Goal: Complete application form

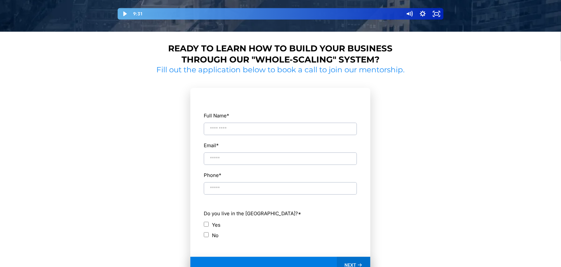
scroll to position [327, 0]
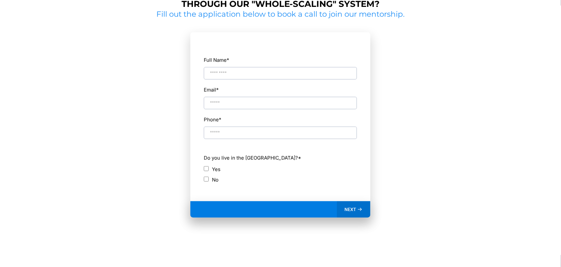
click at [239, 74] on input "Full Name *" at bounding box center [280, 73] width 153 height 12
type input "**********"
click at [442, 133] on div "**********" at bounding box center [280, 123] width 383 height 280
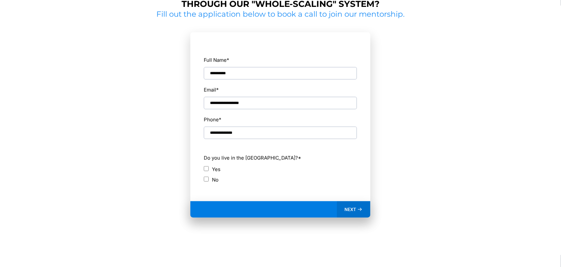
click at [360, 207] on icon at bounding box center [361, 210] width 6 height 6
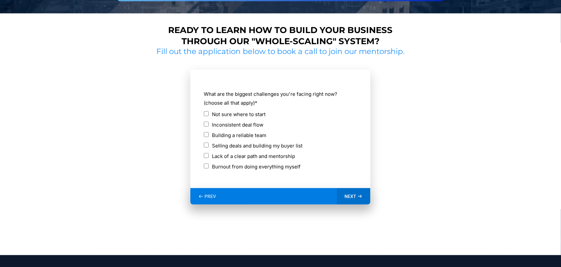
click at [360, 195] on icon at bounding box center [361, 197] width 6 height 6
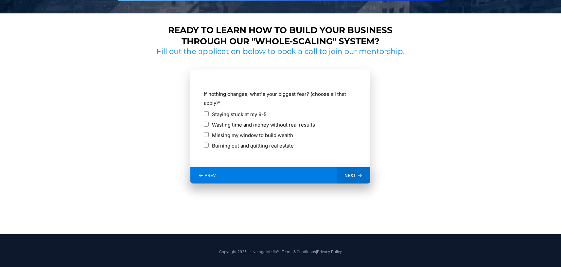
click at [211, 136] on div "Missing my window to build wealth" at bounding box center [280, 135] width 153 height 9
click at [350, 174] on span "NEXT" at bounding box center [351, 176] width 12 height 6
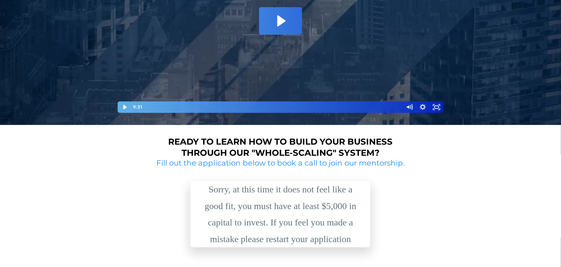
scroll to position [120, 0]
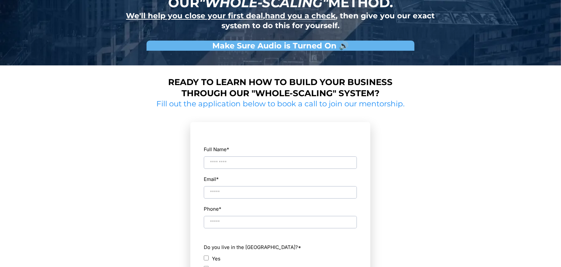
click at [267, 167] on input "Full Name *" at bounding box center [280, 162] width 153 height 12
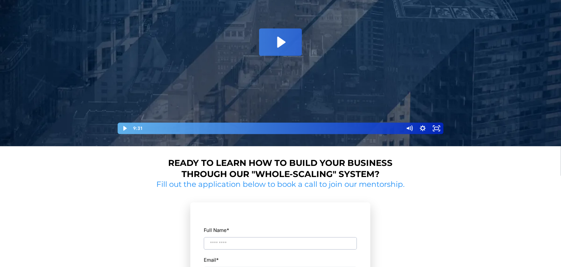
scroll to position [262, 0]
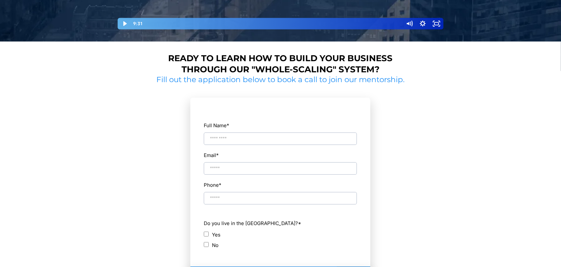
click at [264, 136] on input "Full Name *" at bounding box center [280, 139] width 153 height 12
type input "**********"
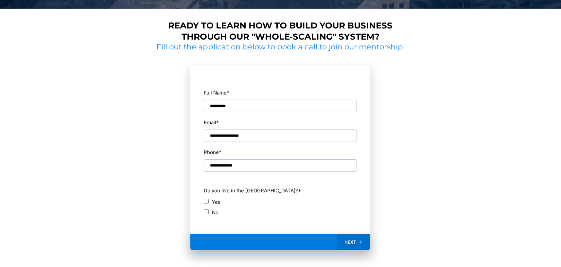
click at [350, 238] on div "NEXT" at bounding box center [354, 242] width 34 height 16
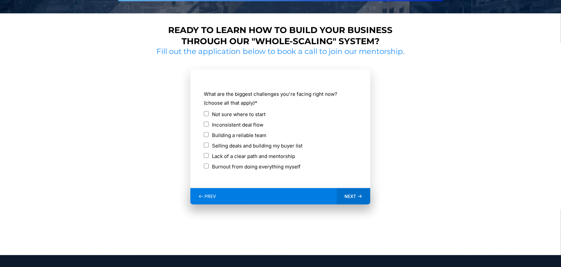
click at [363, 195] on div "NEXT" at bounding box center [354, 196] width 34 height 16
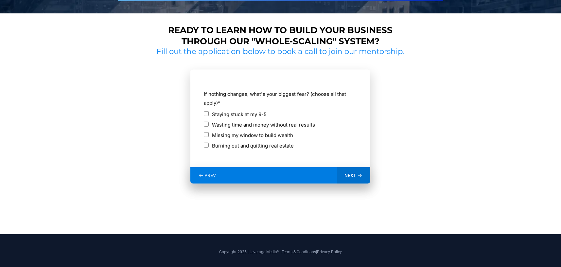
click at [366, 176] on div "NEXT" at bounding box center [354, 175] width 34 height 16
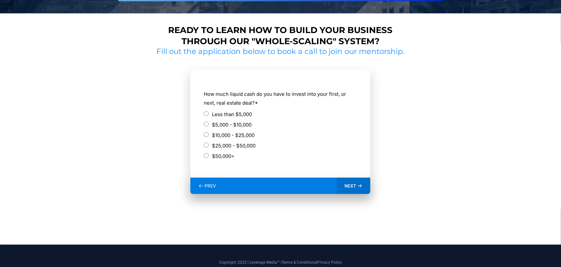
click at [355, 181] on div "NEXT" at bounding box center [354, 186] width 34 height 16
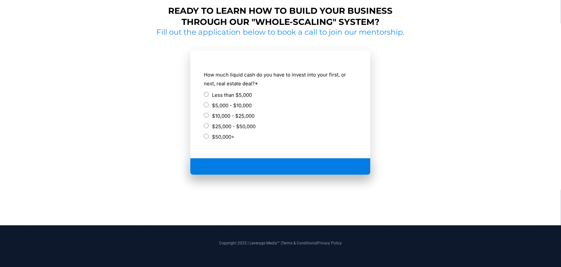
scroll to position [295, 0]
